Goal: Information Seeking & Learning: Learn about a topic

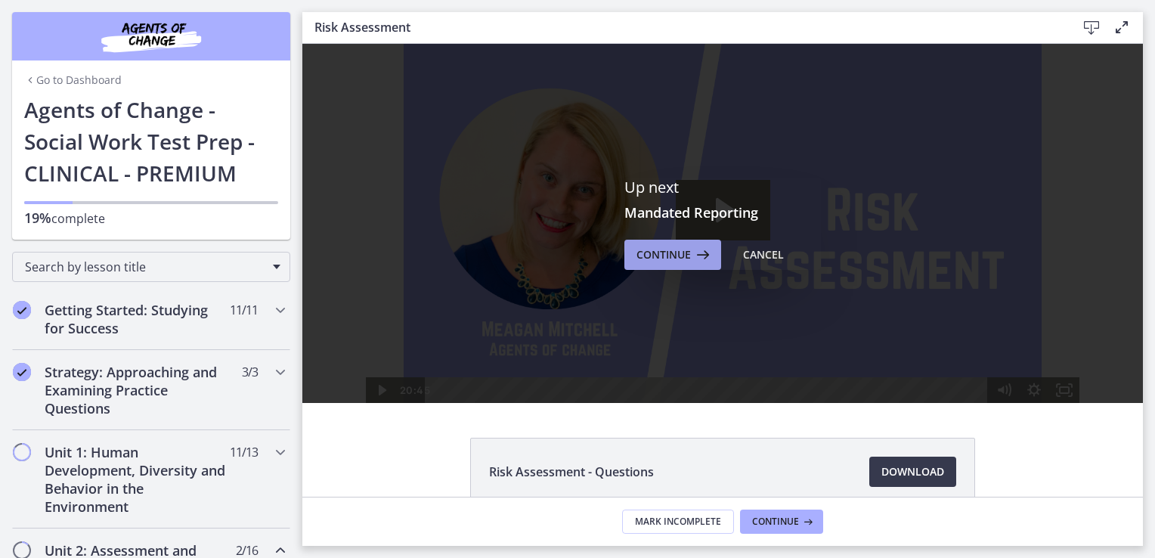
scroll to position [378, 0]
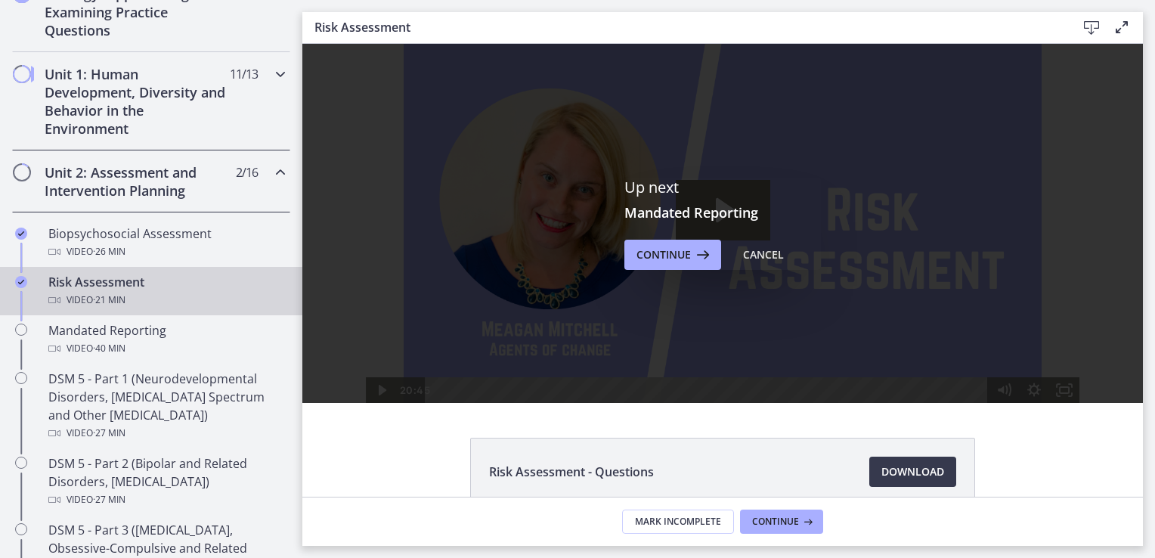
click at [259, 73] on div "Unit 1: Human Development, Diversity and Behavior in the Environment 11 / 13 Co…" at bounding box center [151, 101] width 278 height 98
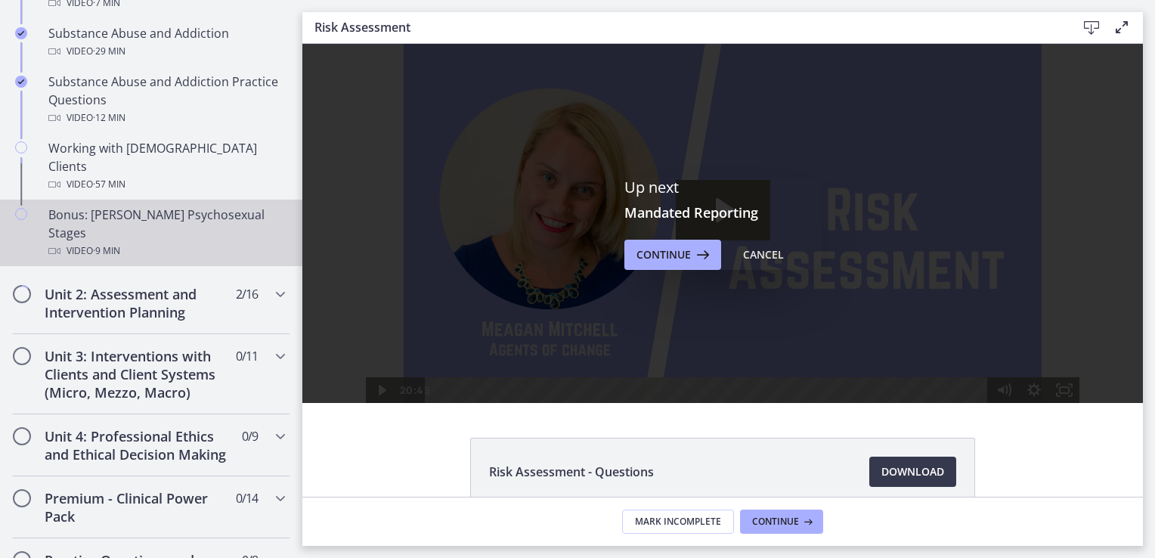
scroll to position [1027, 0]
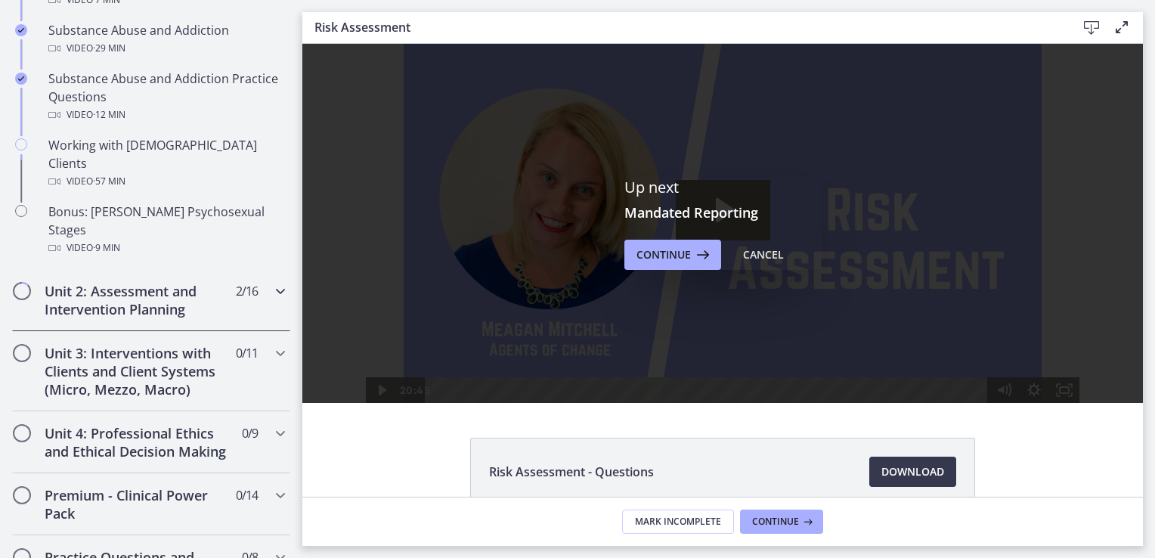
click at [168, 282] on h2 "Unit 2: Assessment and Intervention Planning" at bounding box center [137, 300] width 184 height 36
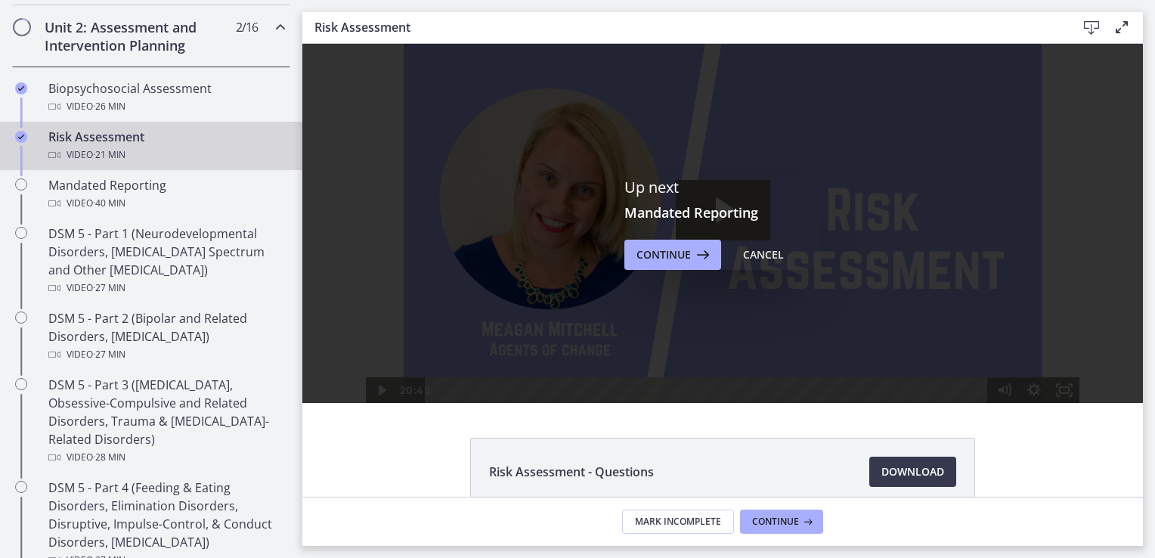
scroll to position [522, 0]
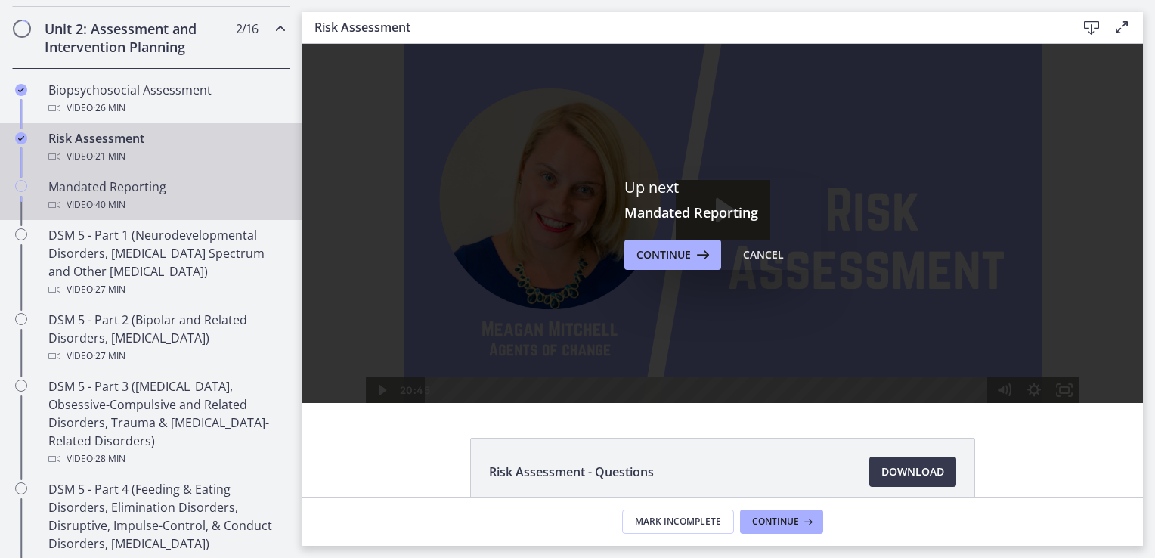
click at [183, 208] on div "Video · 40 min" at bounding box center [166, 205] width 236 height 18
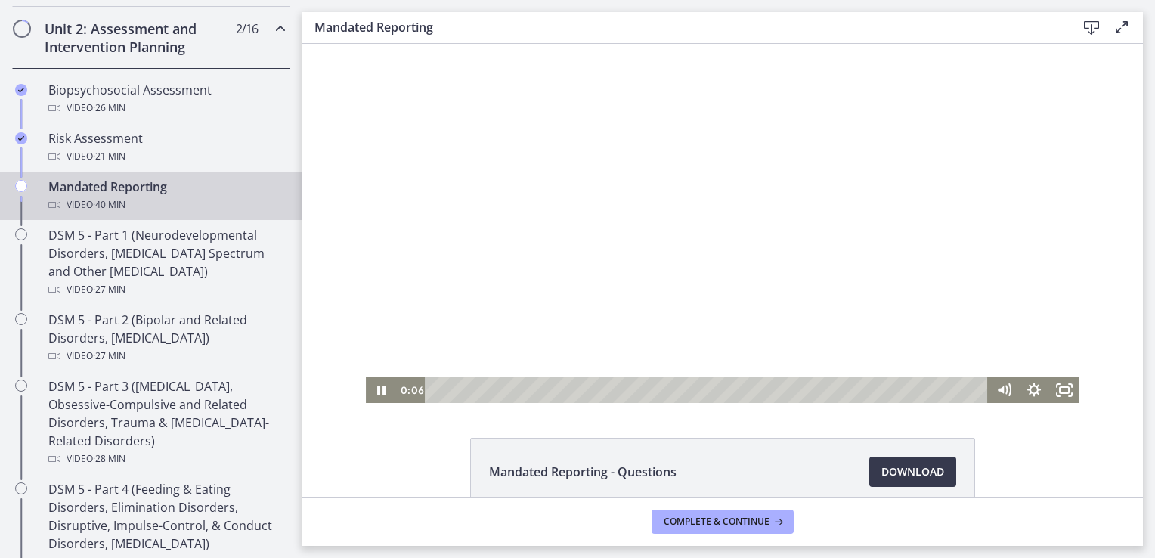
click at [666, 240] on div at bounding box center [723, 223] width 714 height 359
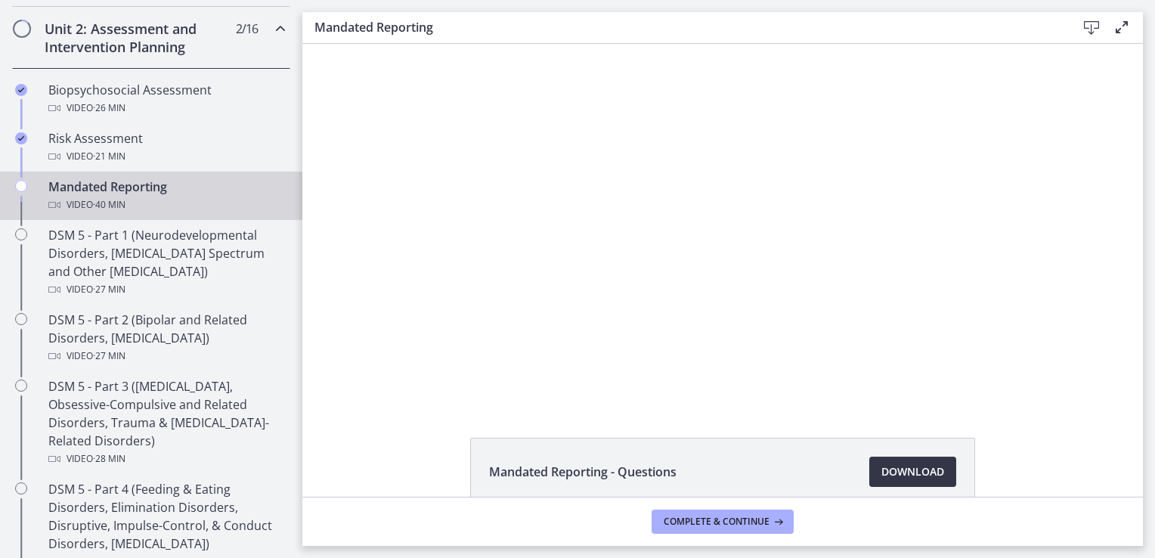
click at [921, 470] on span "Download Opens in a new window" at bounding box center [912, 472] width 63 height 18
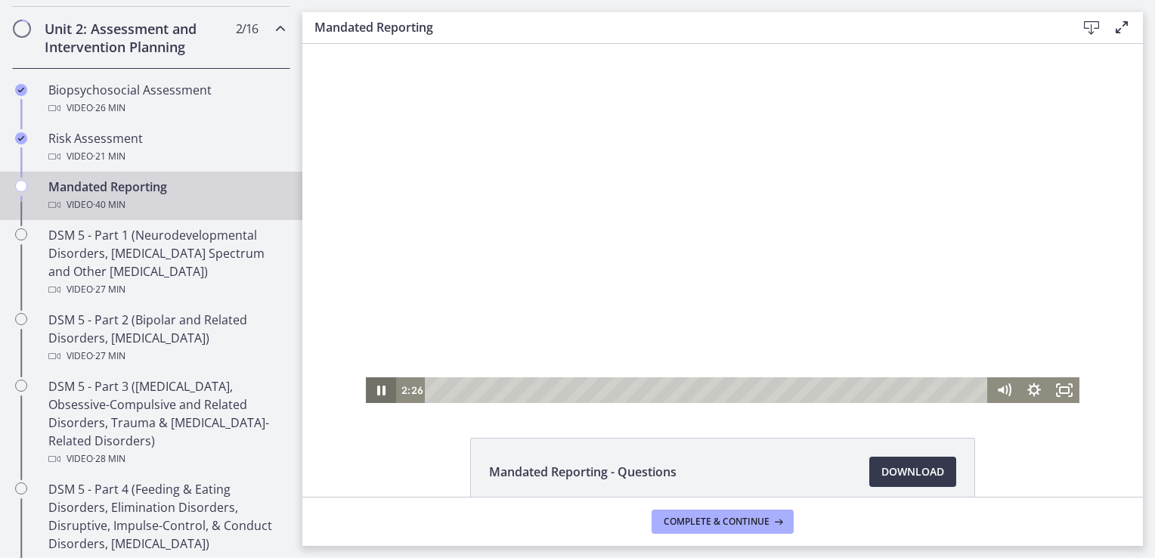
click at [376, 394] on icon "Pause" at bounding box center [381, 390] width 30 height 26
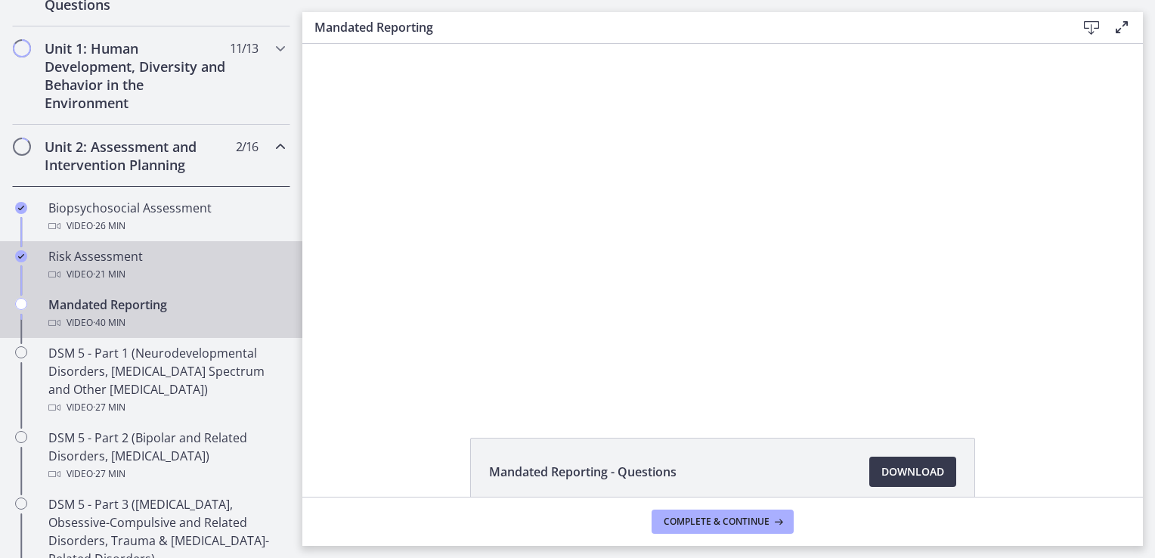
scroll to position [402, 0]
click at [159, 259] on div "Risk Assessment Video · 21 min" at bounding box center [166, 267] width 236 height 36
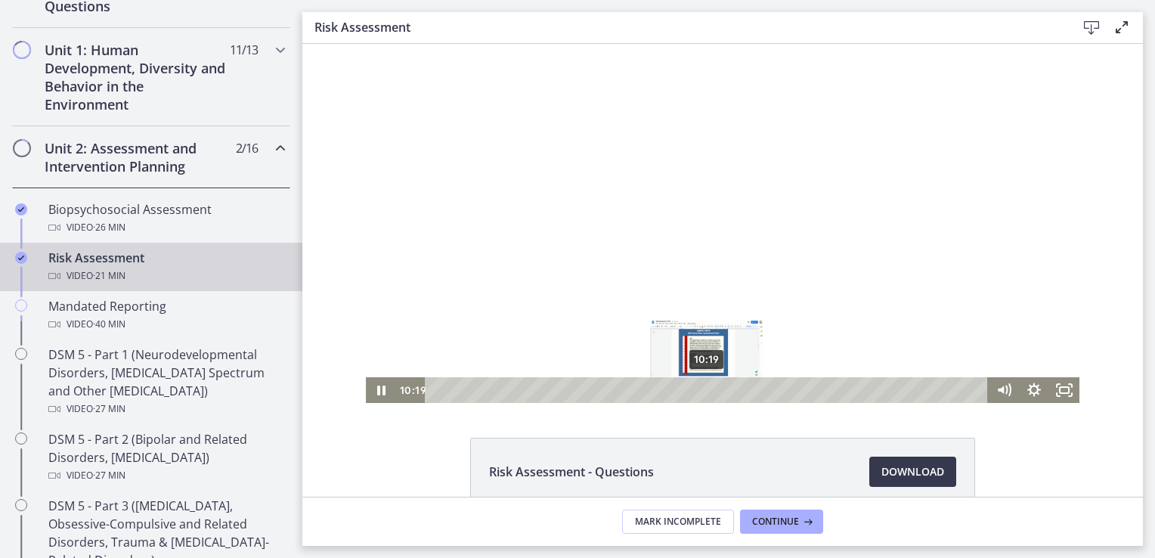
click at [701, 388] on div "10:19" at bounding box center [708, 390] width 545 height 26
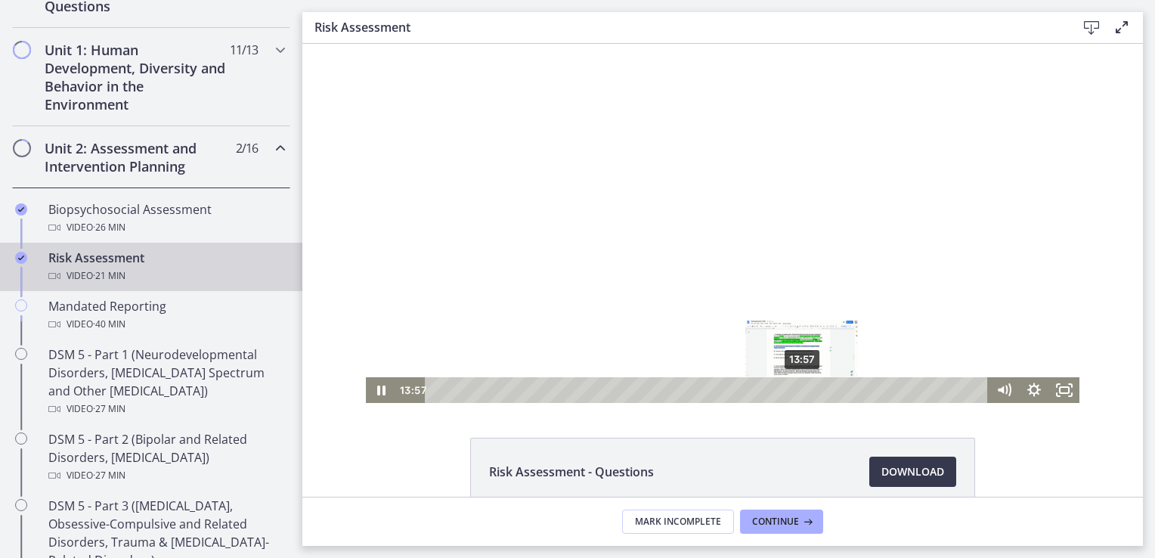
click at [797, 389] on div "13:57" at bounding box center [708, 390] width 545 height 26
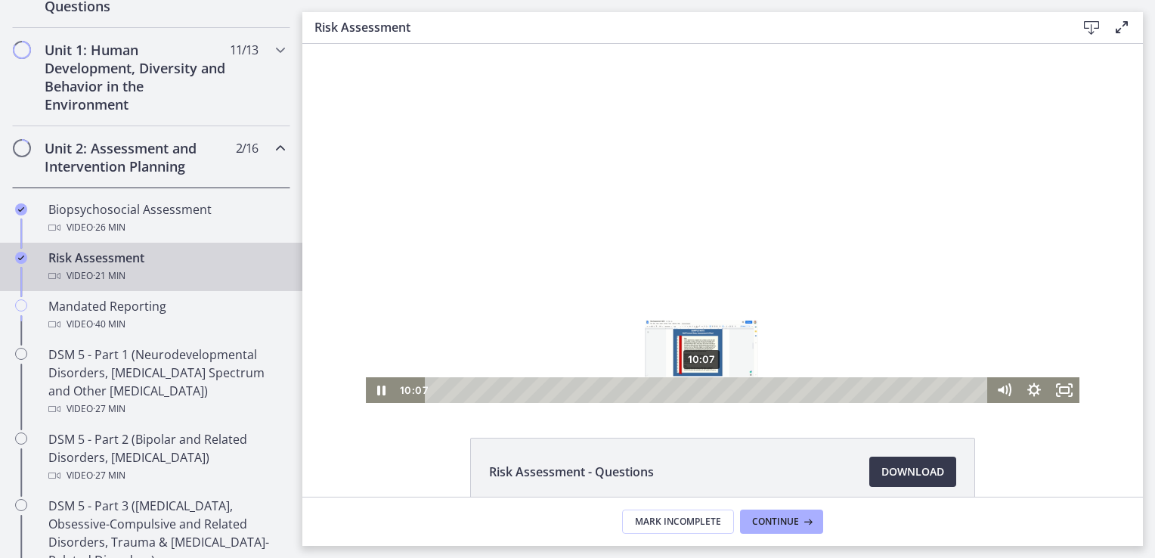
click at [696, 392] on div "10:07" at bounding box center [708, 390] width 545 height 26
click at [660, 389] on div "8:44" at bounding box center [708, 390] width 545 height 26
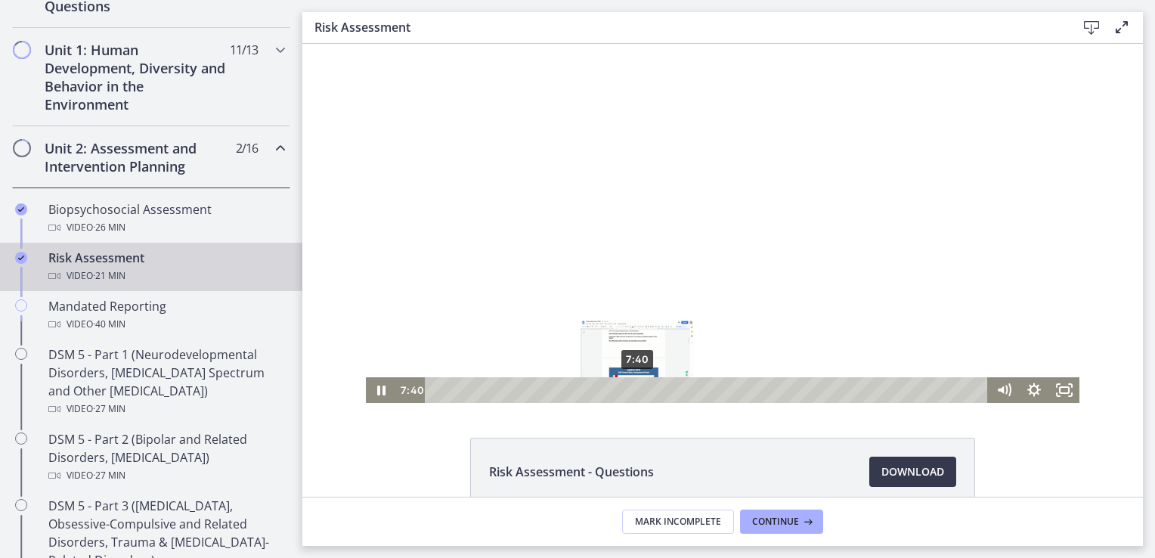
click at [632, 389] on div "7:40" at bounding box center [708, 390] width 545 height 26
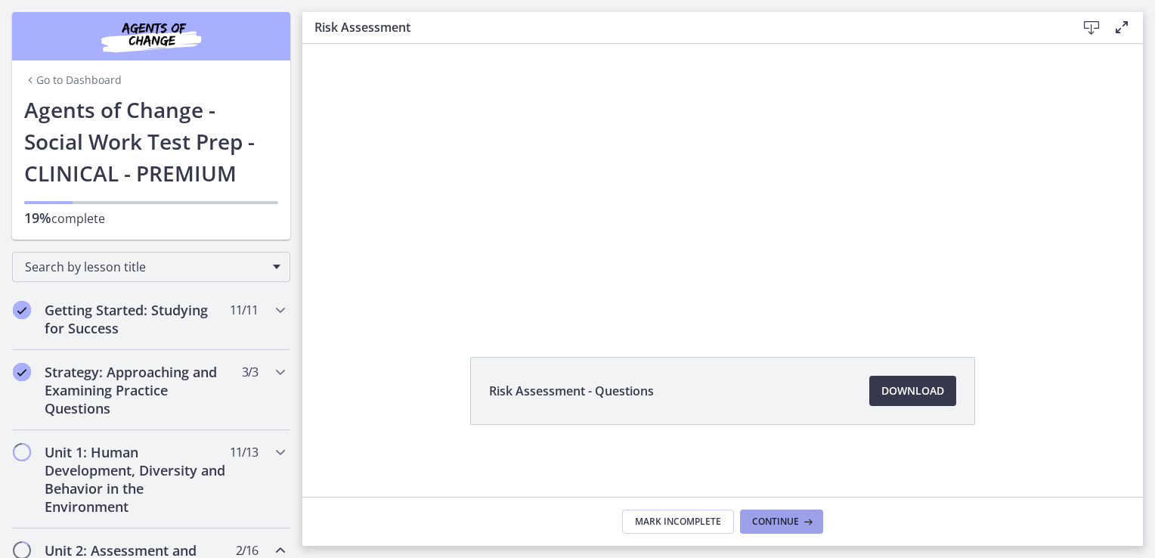
click at [776, 524] on span "Continue" at bounding box center [775, 522] width 47 height 12
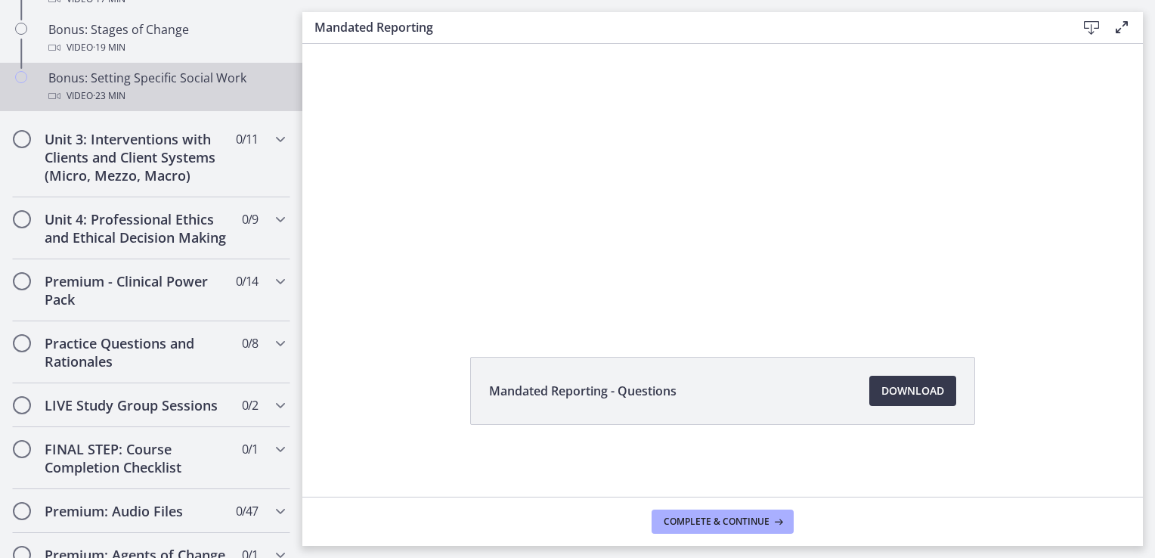
scroll to position [1445, 0]
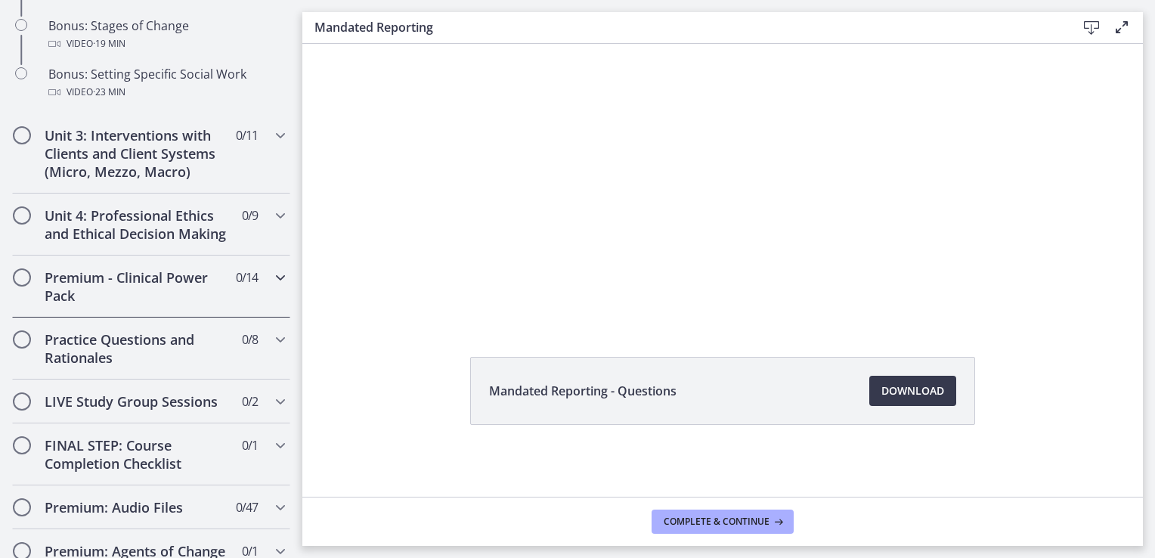
click at [209, 305] on h2 "Premium - Clinical Power Pack" at bounding box center [137, 286] width 184 height 36
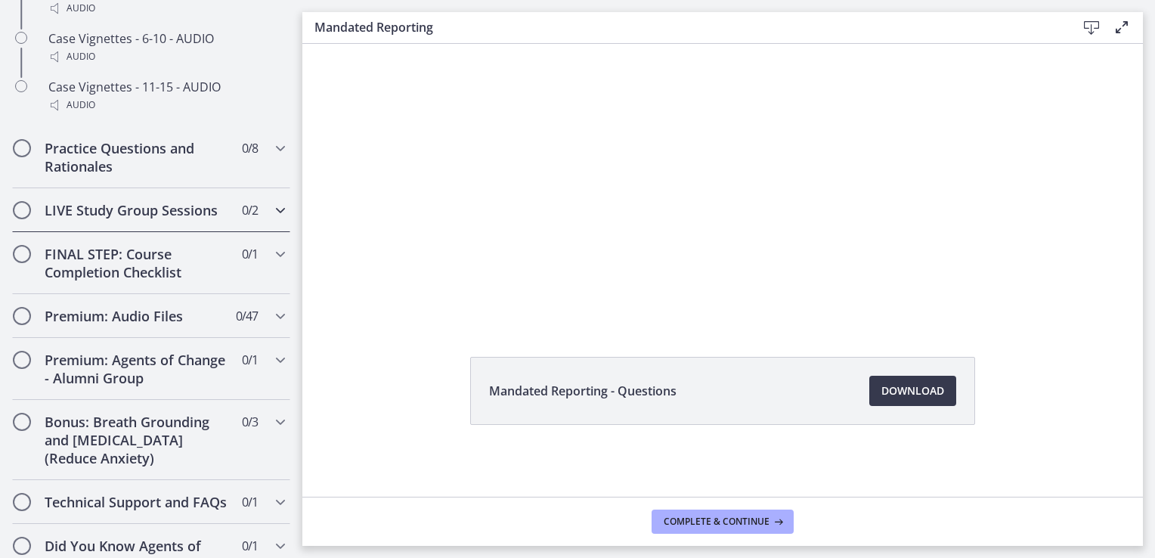
scroll to position [1430, 0]
click at [139, 163] on h2 "Practice Questions and Rationales" at bounding box center [137, 157] width 184 height 36
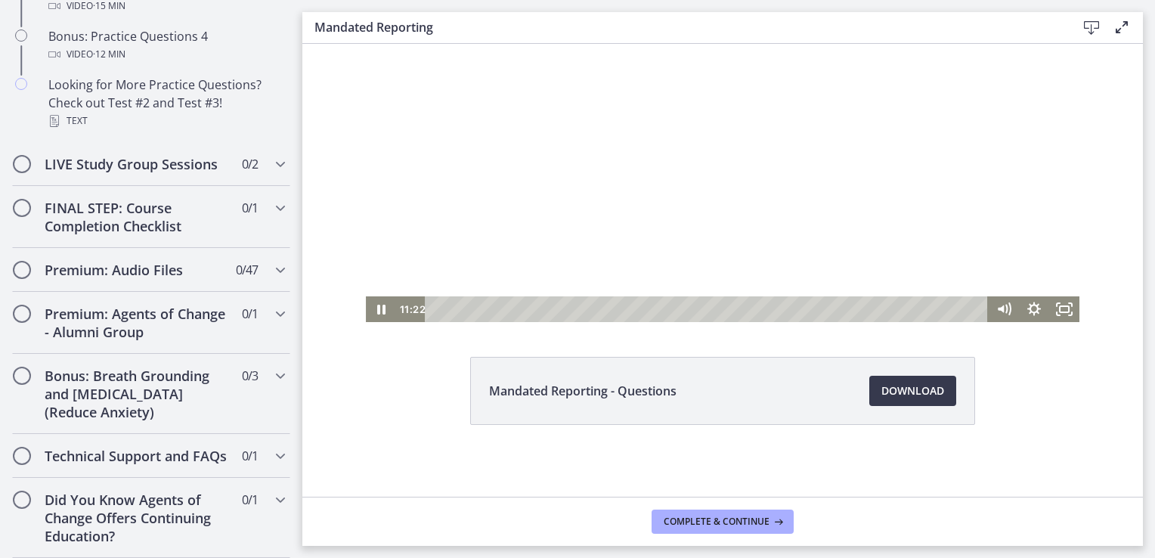
scroll to position [0, 0]
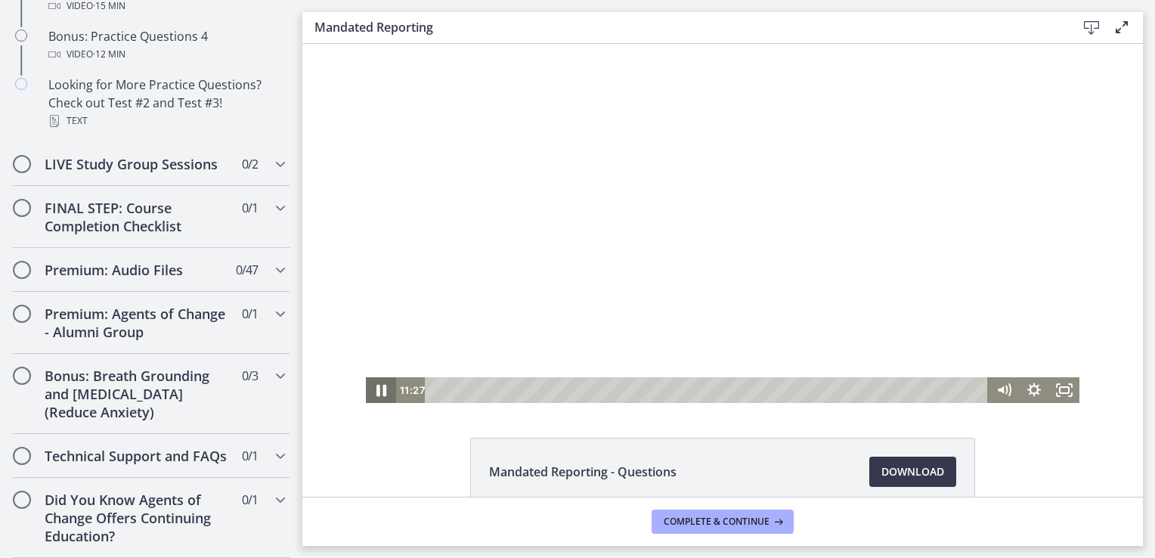
click at [377, 393] on icon "Pause" at bounding box center [381, 391] width 10 height 12
